Goal: Communication & Community: Answer question/provide support

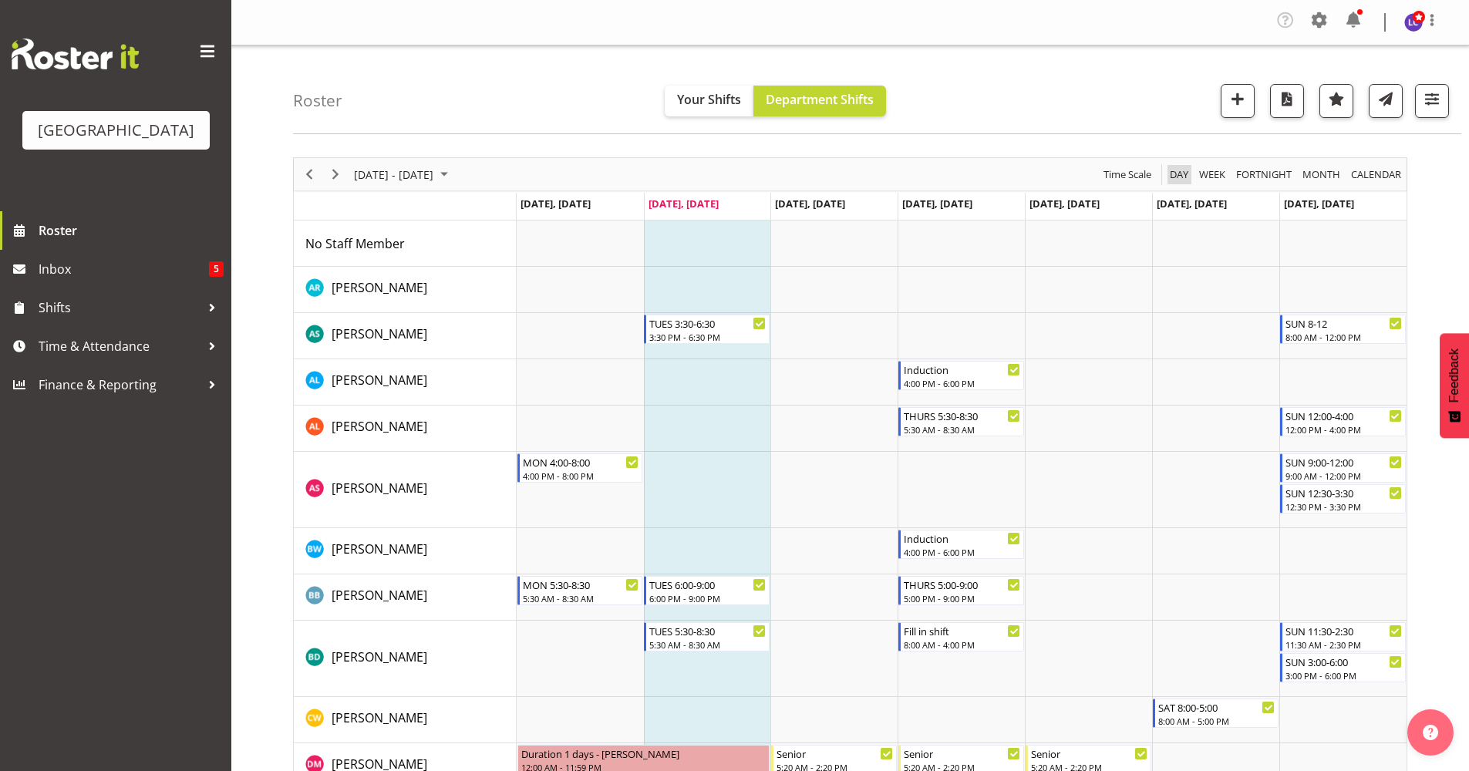
click at [1173, 169] on span "Day" at bounding box center [1179, 174] width 22 height 19
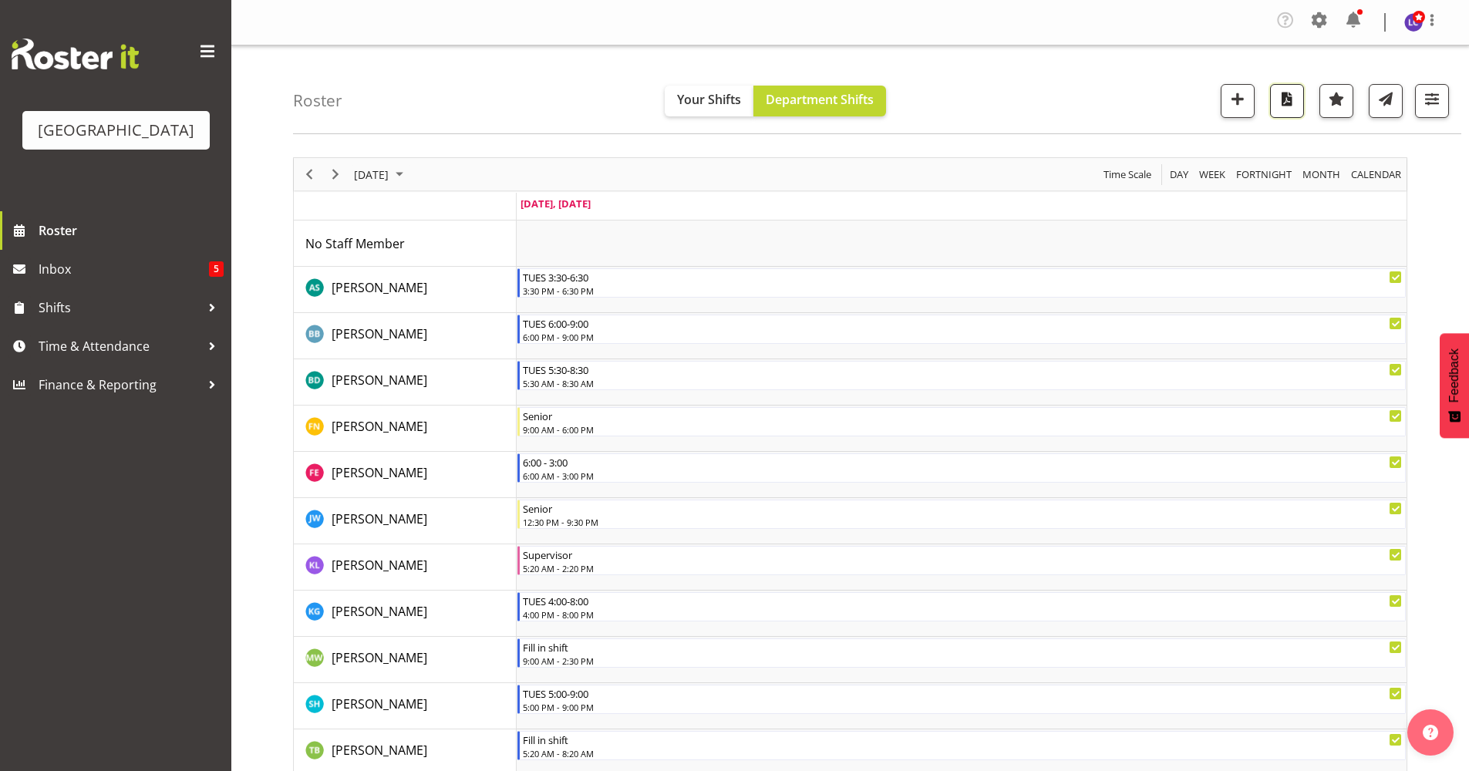
click at [1292, 102] on span "button" at bounding box center [1287, 99] width 20 height 20
click at [1356, 21] on span at bounding box center [1353, 20] width 25 height 25
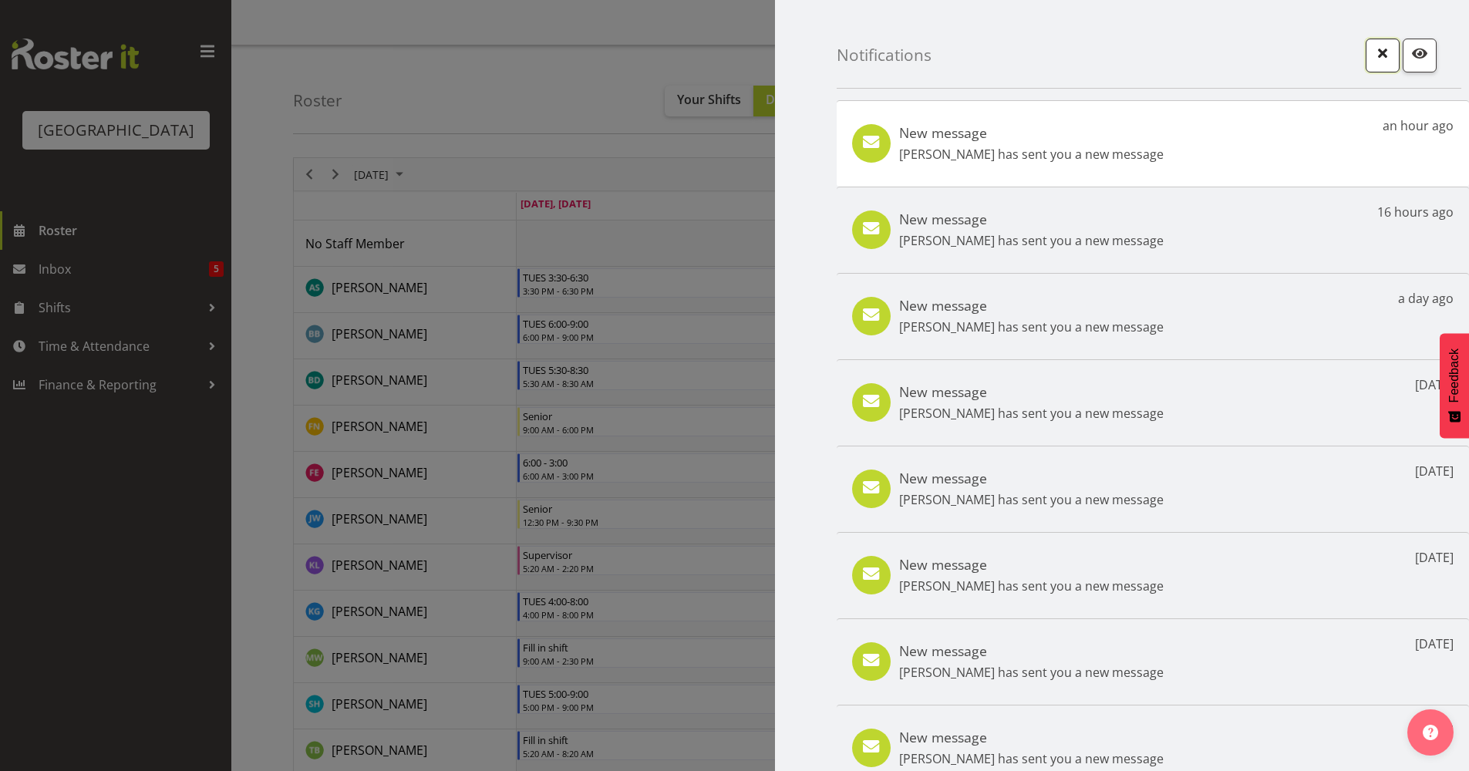
click at [1372, 59] on span "button" at bounding box center [1382, 53] width 20 height 20
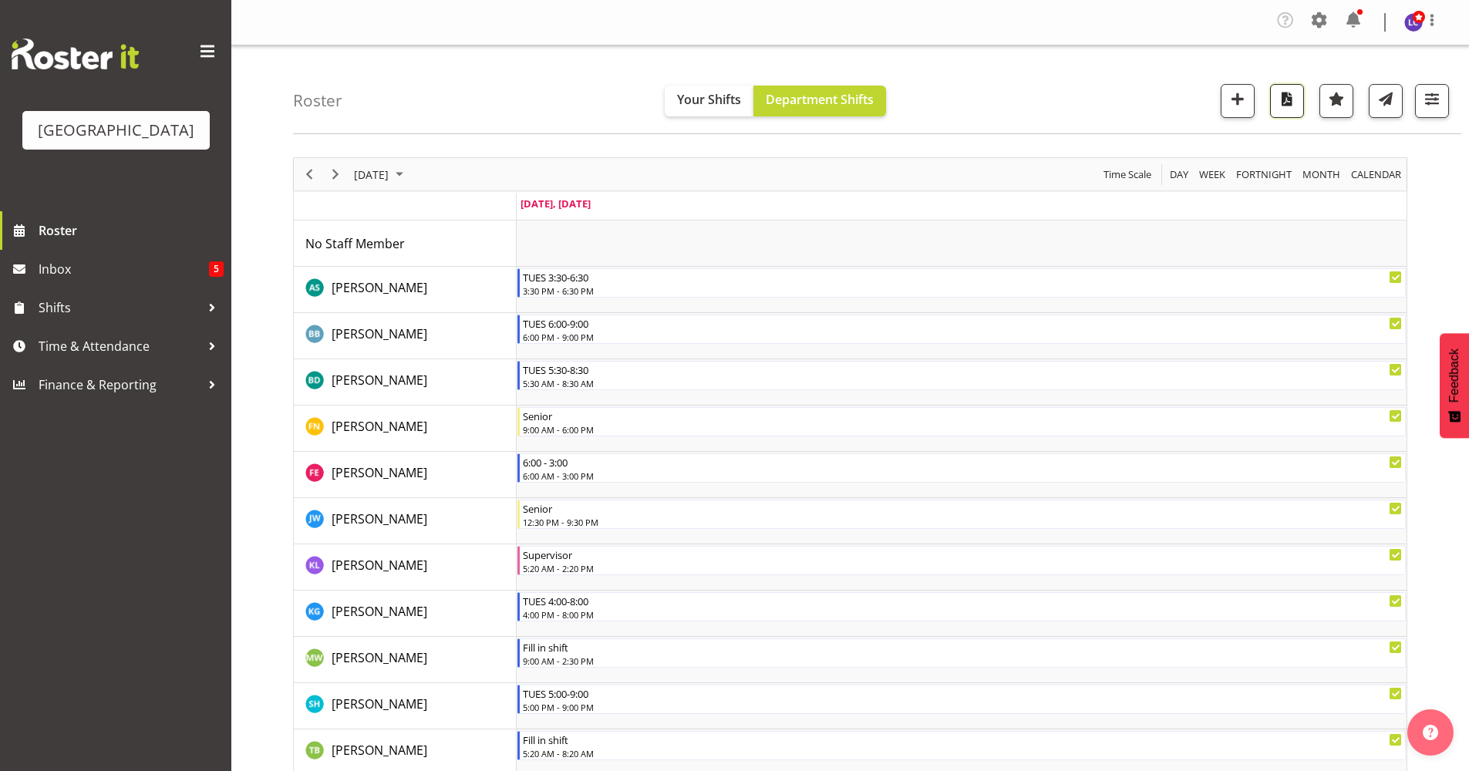
click at [1285, 113] on button "button" at bounding box center [1287, 101] width 34 height 34
click at [336, 178] on span "Next" at bounding box center [335, 174] width 19 height 19
click at [1289, 103] on span "button" at bounding box center [1287, 99] width 20 height 20
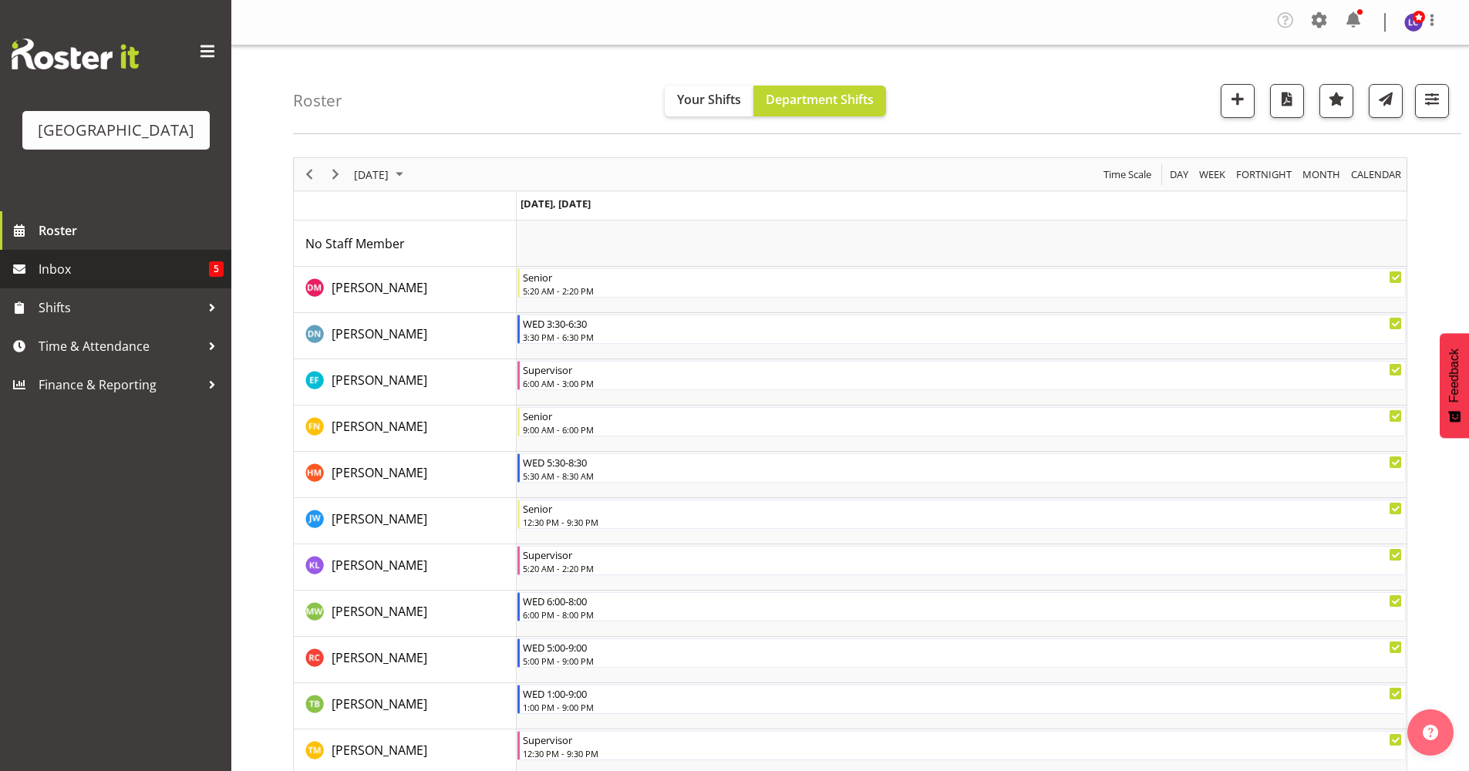
click at [112, 267] on span "Inbox" at bounding box center [124, 268] width 170 height 23
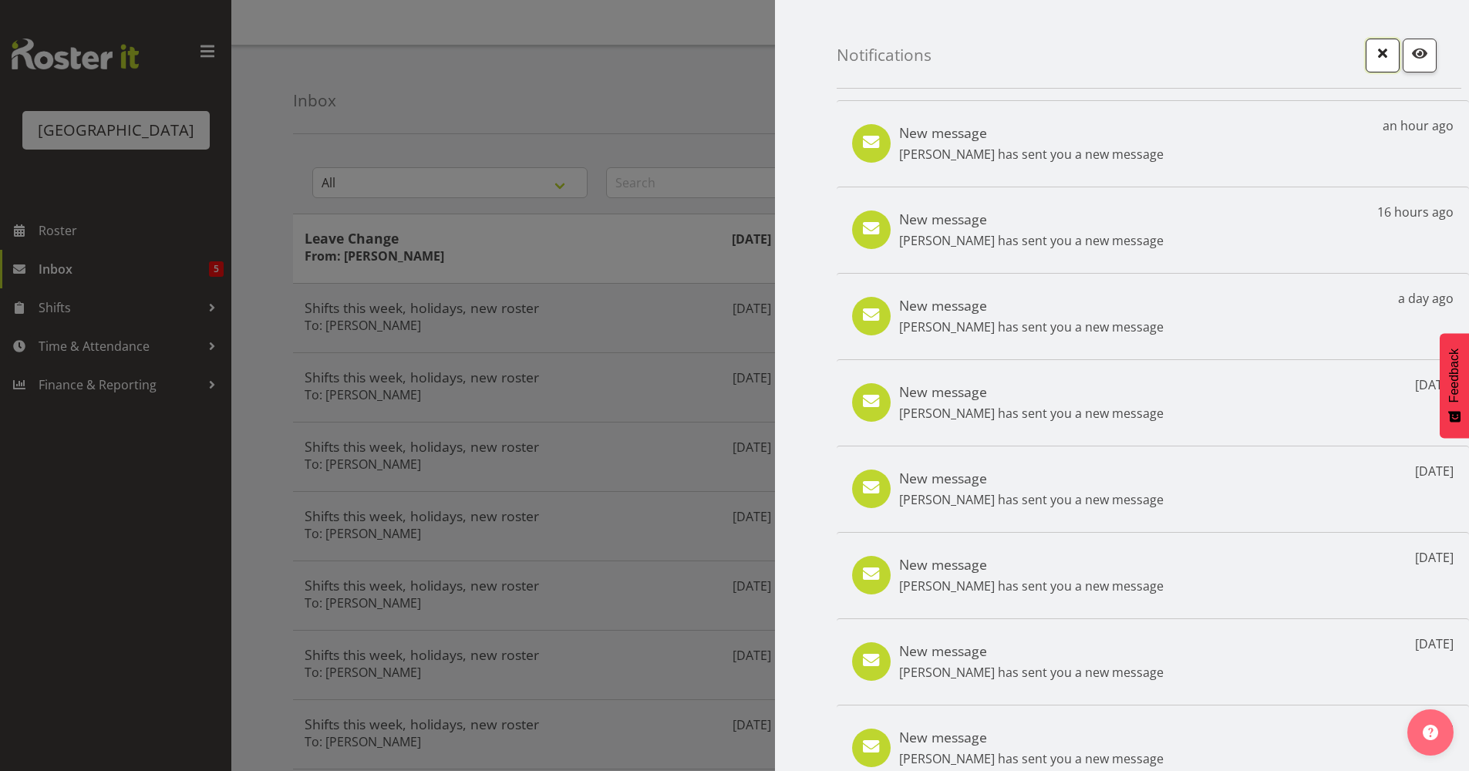
click at [1372, 47] on span "button" at bounding box center [1382, 53] width 20 height 20
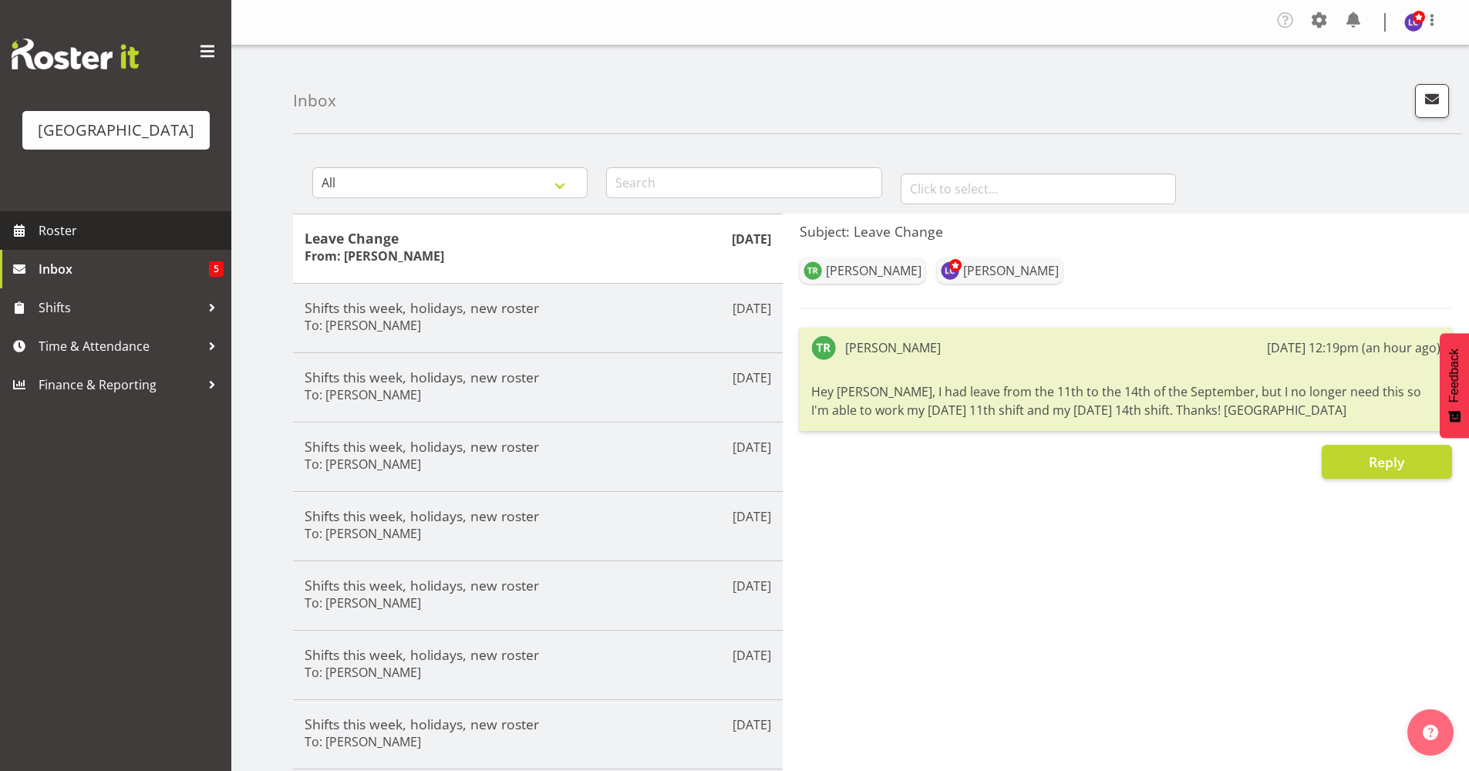
click at [165, 230] on span "Roster" at bounding box center [131, 230] width 185 height 23
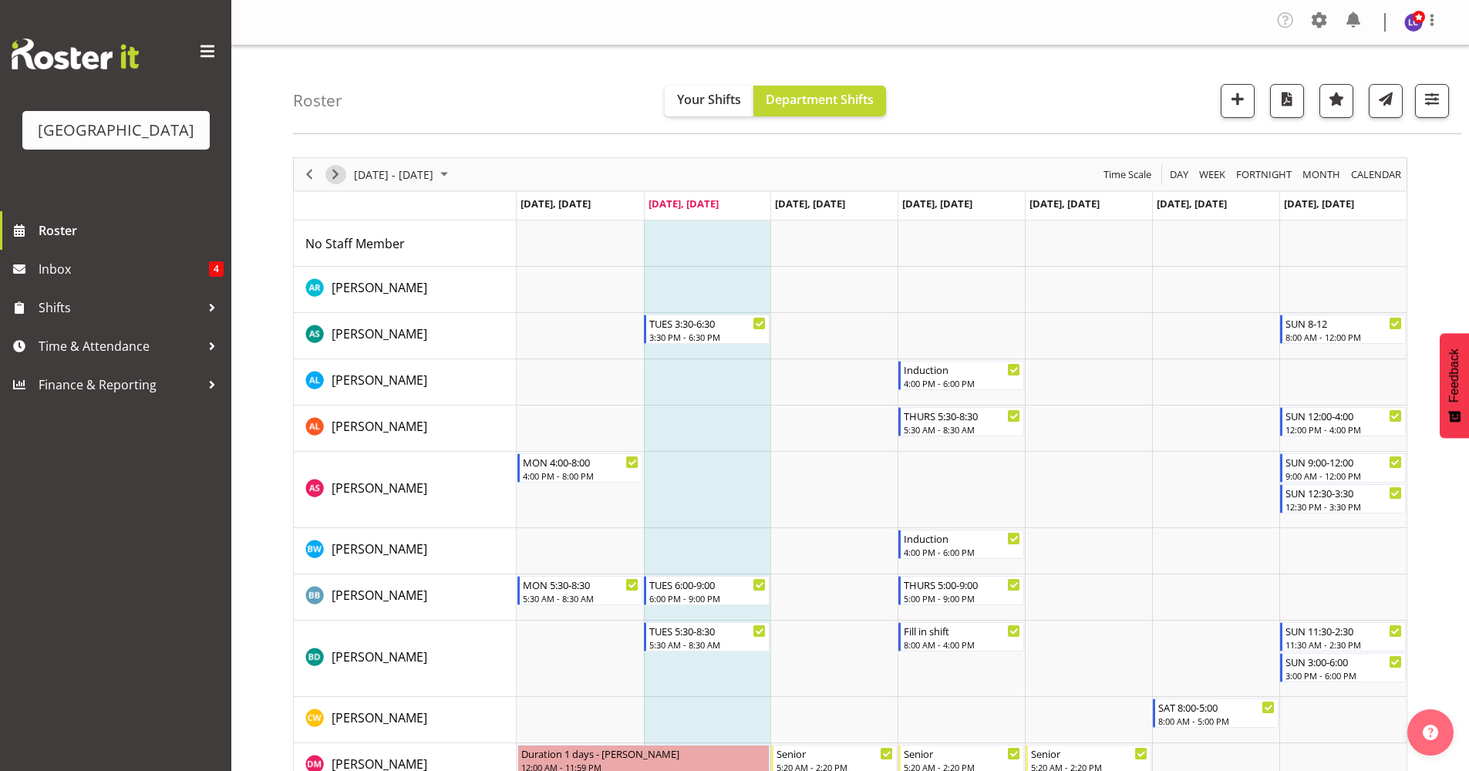
click at [330, 168] on span "Next" at bounding box center [335, 174] width 19 height 19
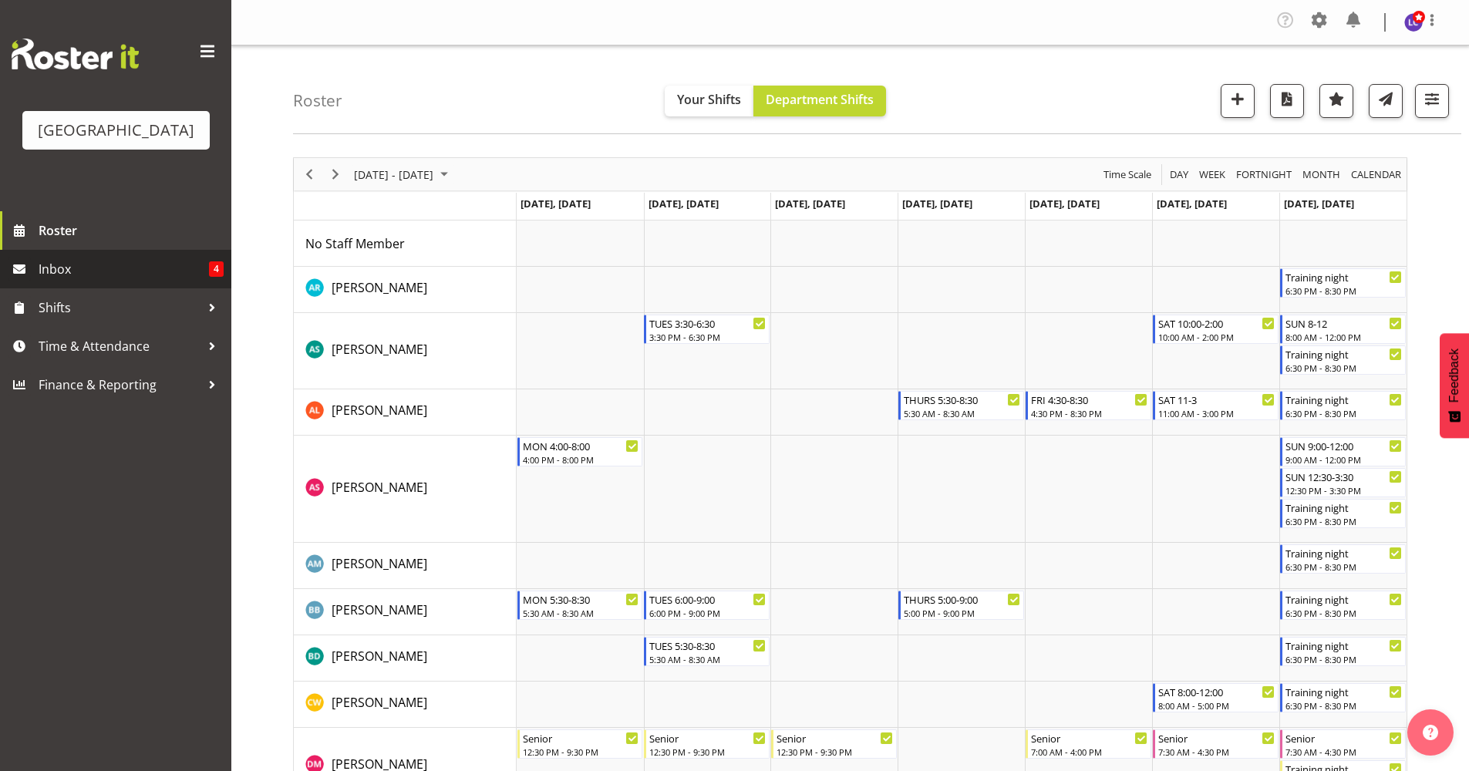
click at [185, 264] on span "Inbox" at bounding box center [124, 268] width 170 height 23
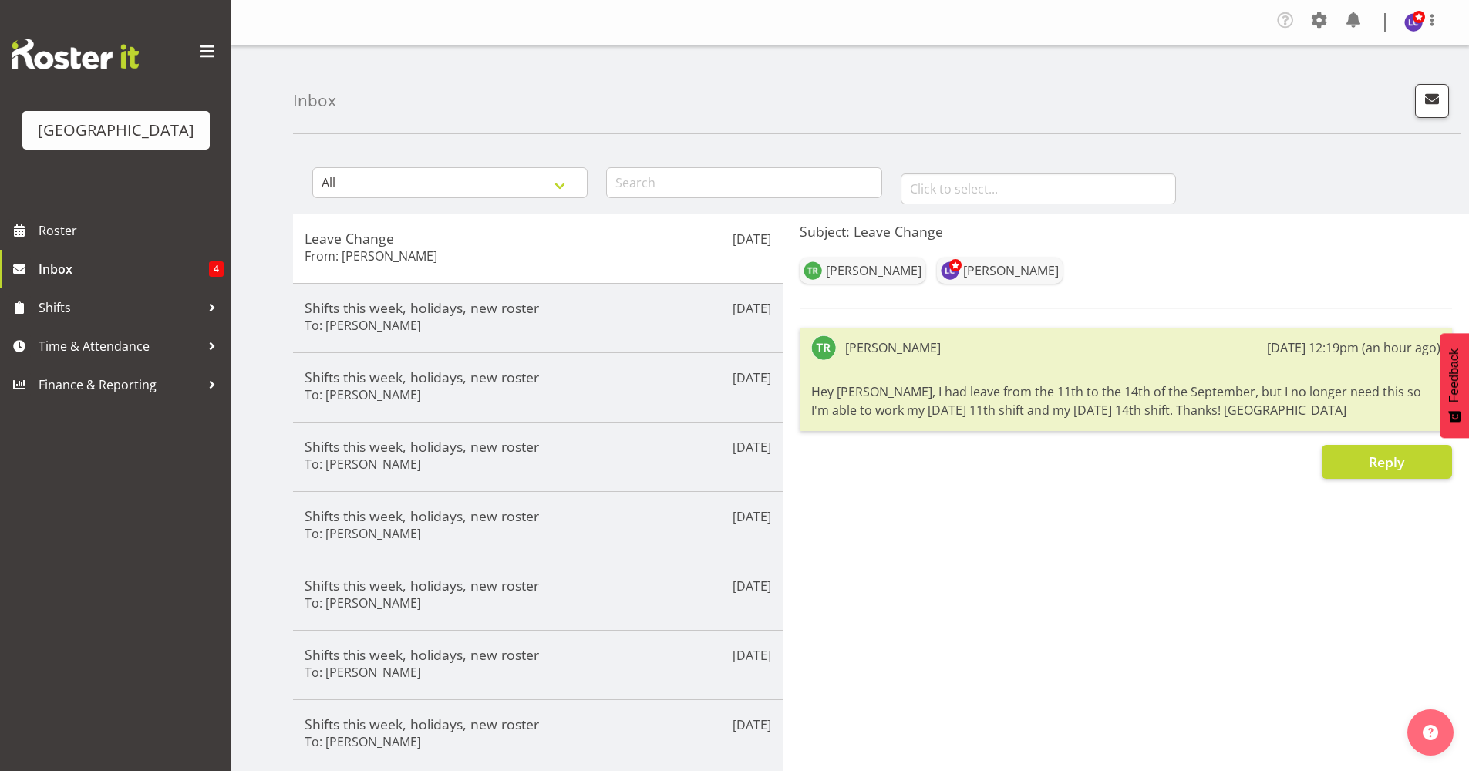
click at [1364, 481] on div "Subject: Leave Change Tyla Robinson Laurie Cook Tyla Robinson 2nd Sep 12:19pm (…" at bounding box center [1125, 586] width 686 height 744
click at [1368, 476] on button "Reply" at bounding box center [1386, 462] width 130 height 34
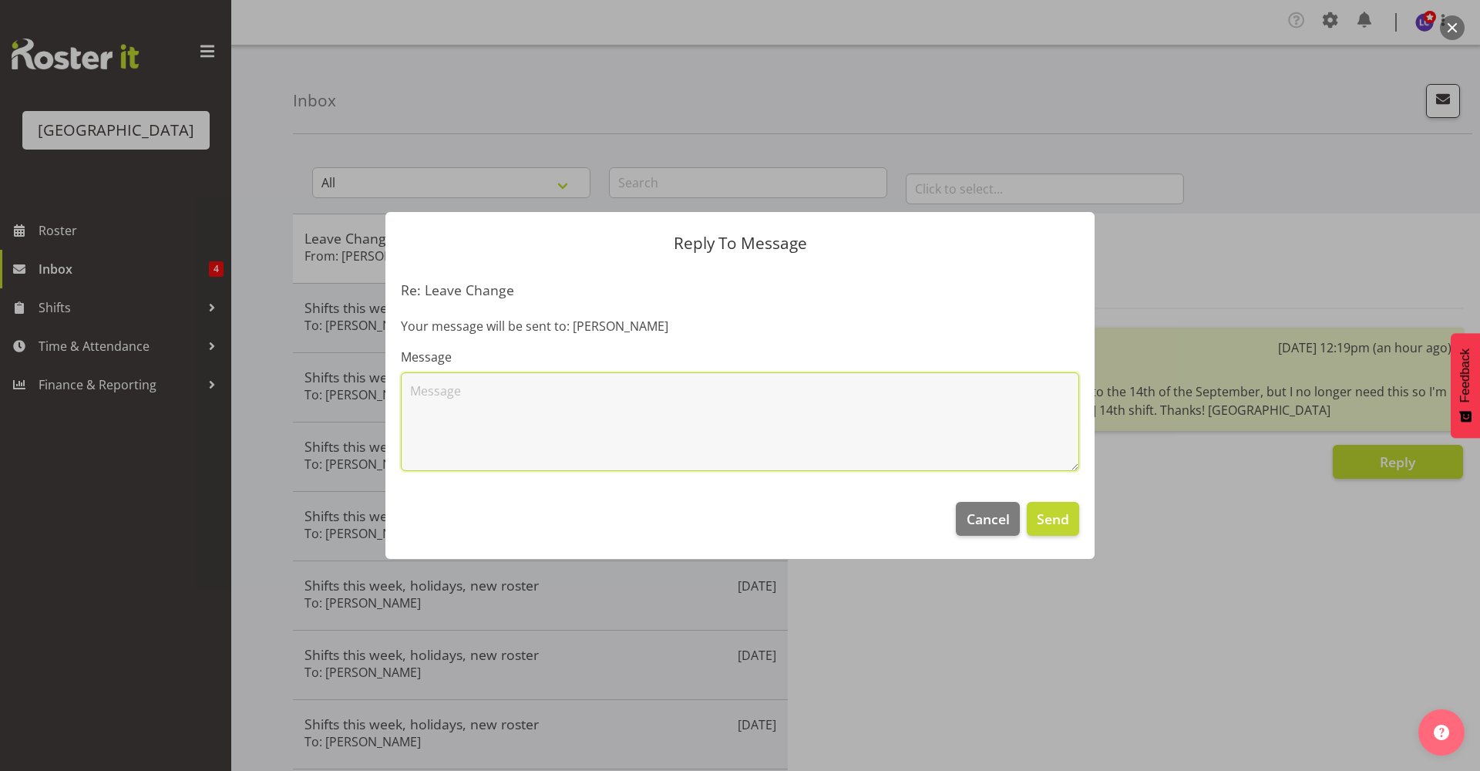
drag, startPoint x: 849, startPoint y: 422, endPoint x: 839, endPoint y: 443, distance: 23.5
click at [849, 425] on textarea at bounding box center [740, 421] width 678 height 99
type textarea "fab thanks :)"
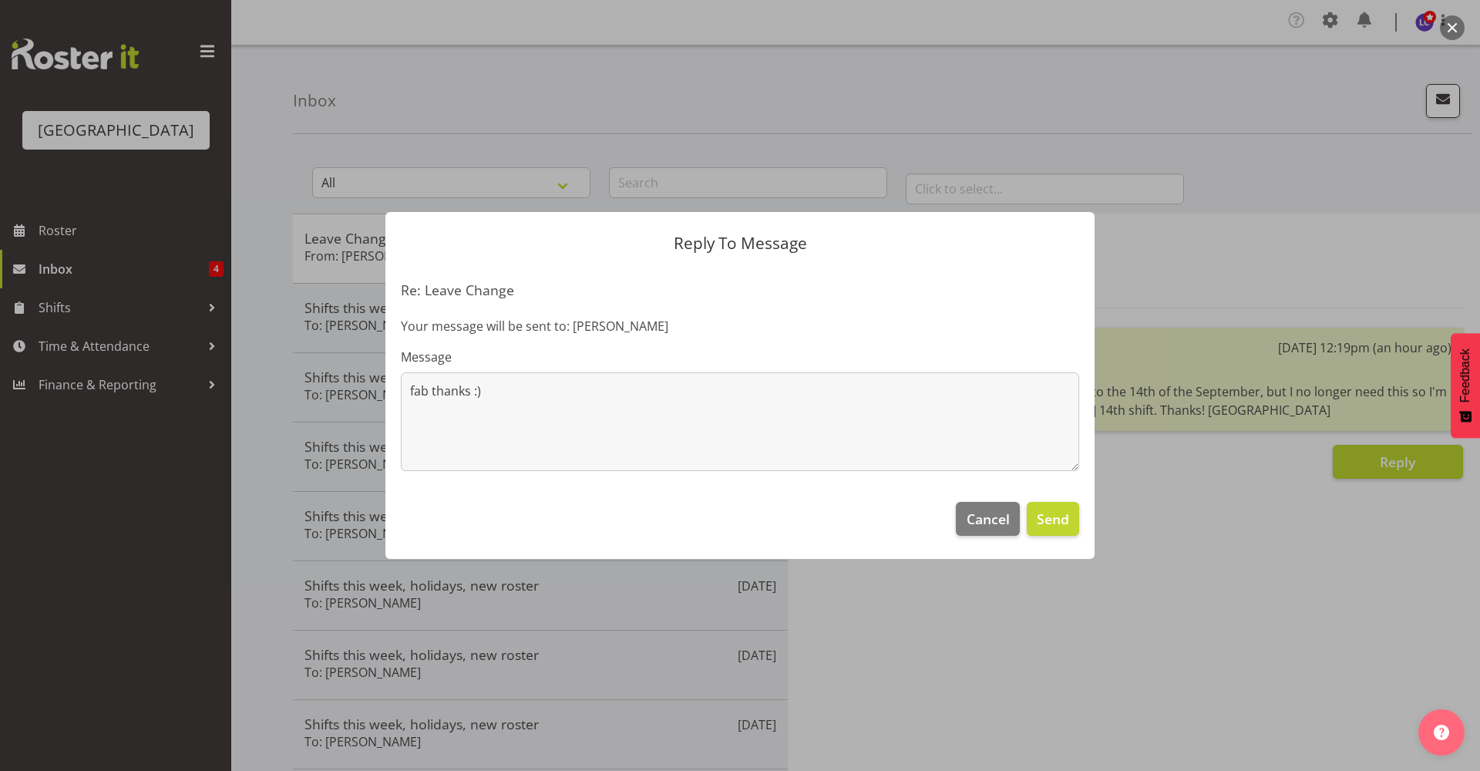
click at [795, 484] on section "Re: Leave Change Your message will be sent to: Laurie Cook Message fab thanks :)" at bounding box center [739, 376] width 709 height 220
click at [1038, 508] on button "Send" at bounding box center [1053, 519] width 52 height 34
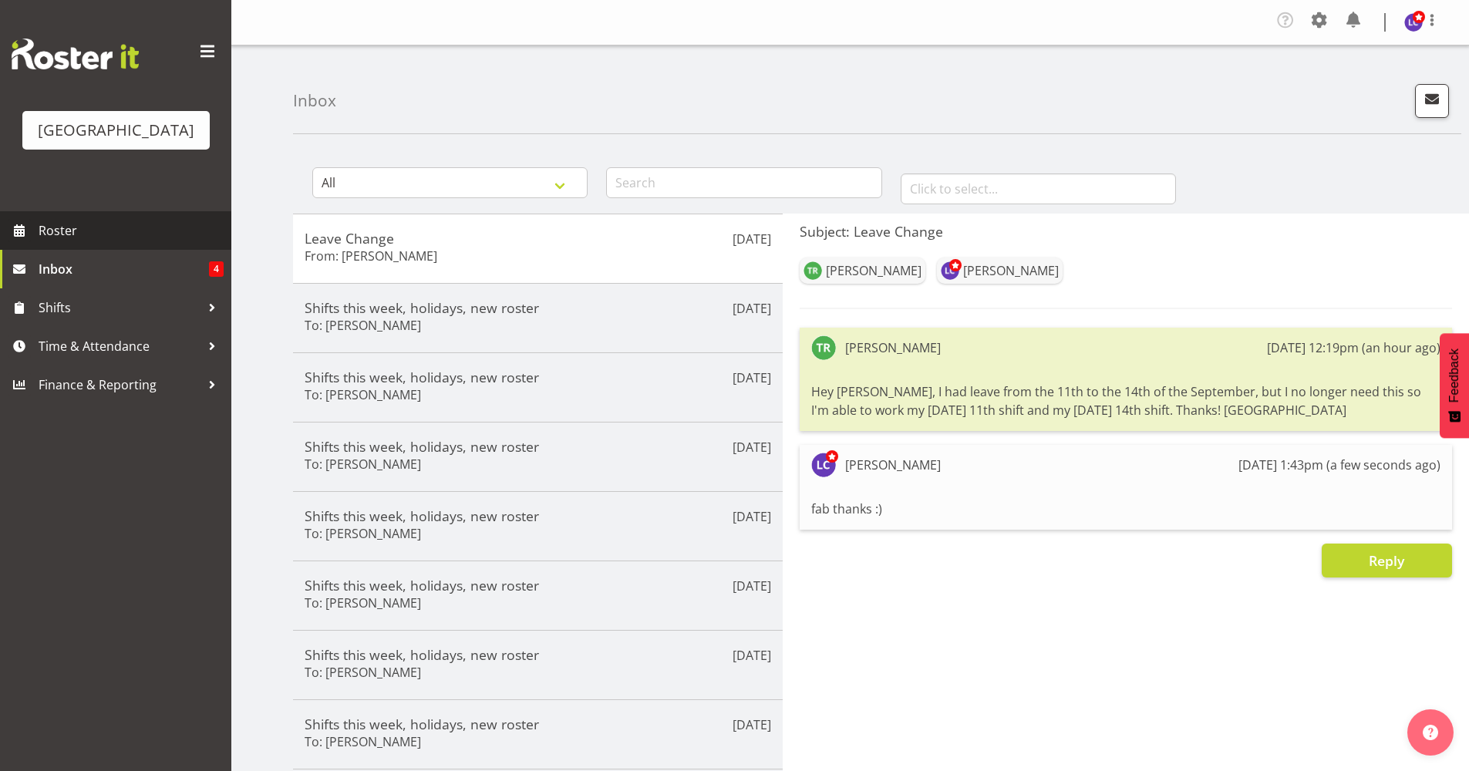
click at [129, 237] on span "Roster" at bounding box center [131, 230] width 185 height 23
